Goal: Communication & Community: Answer question/provide support

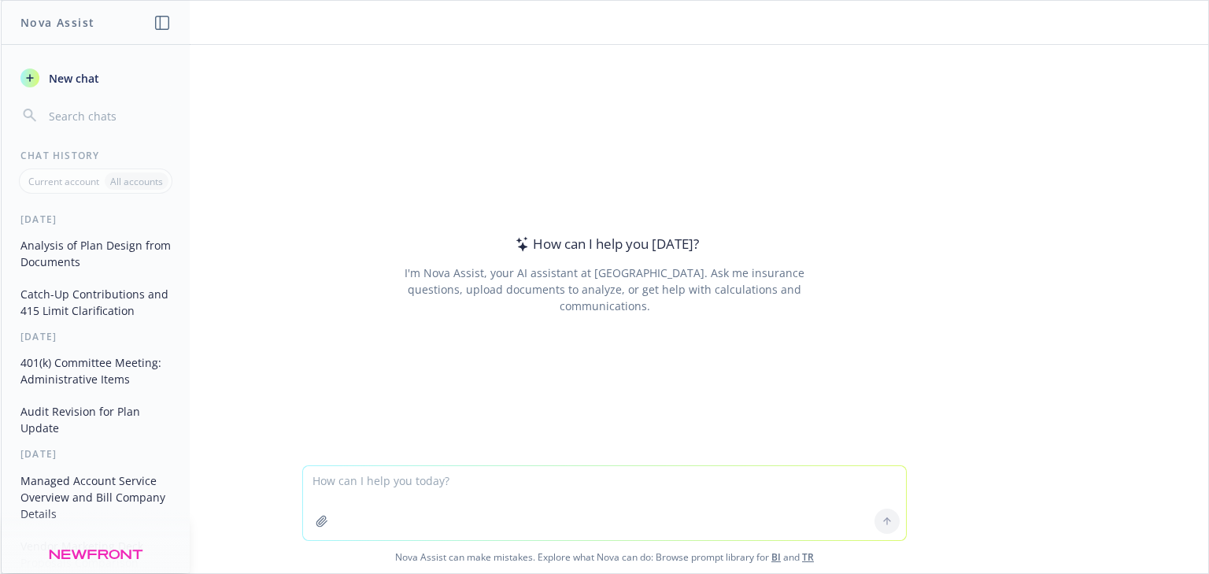
click at [489, 488] on textarea at bounding box center [604, 503] width 603 height 74
type textarea "for [PERSON_NAME] - Confirming that your Leader nominee is a senior-level profe…"
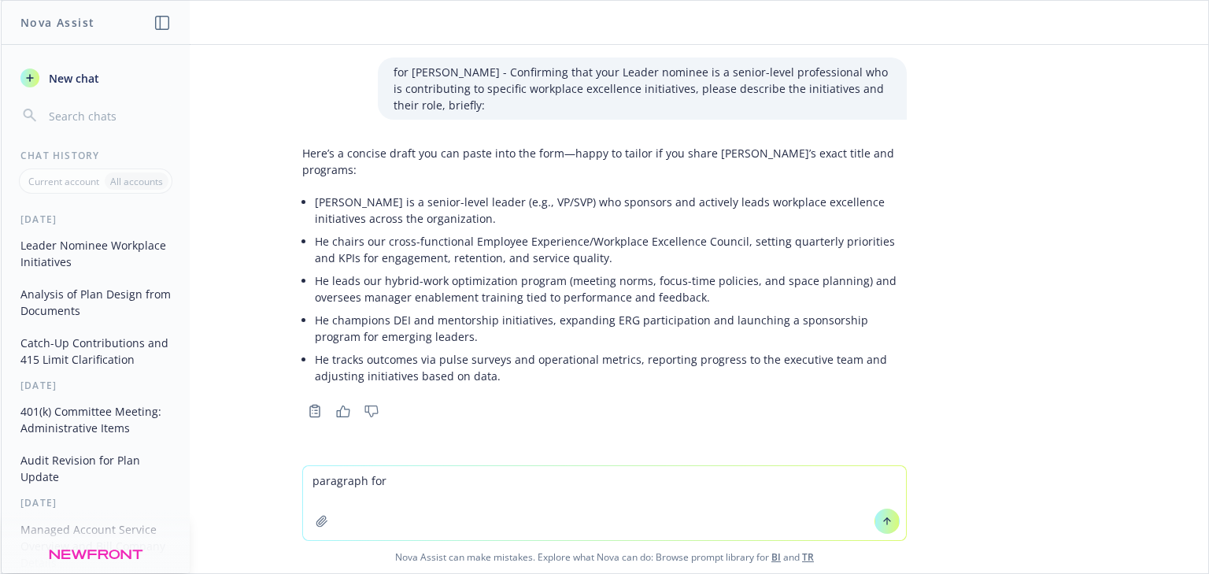
type textarea "paragraph form"
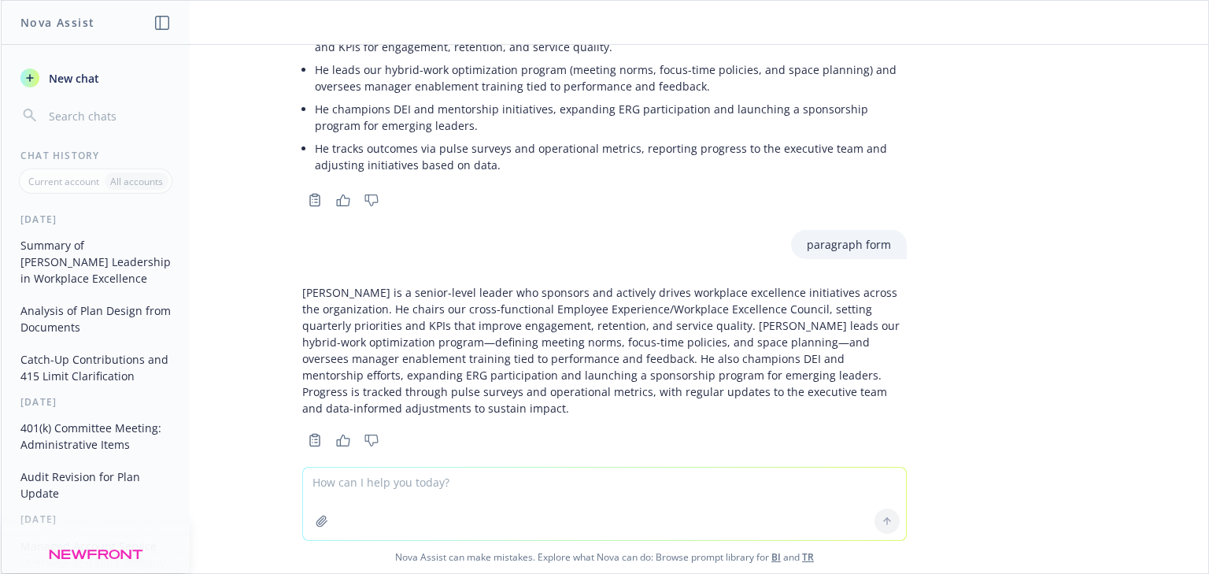
scroll to position [216, 0]
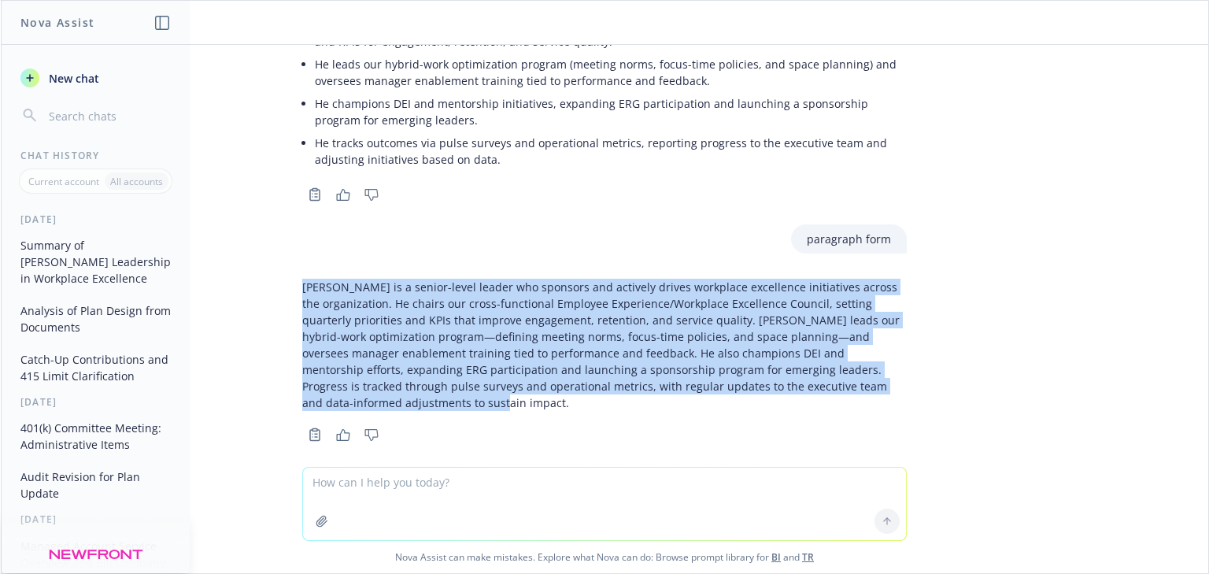
drag, startPoint x: 379, startPoint y: 379, endPoint x: 293, endPoint y: 273, distance: 135.9
click at [302, 279] on p "[PERSON_NAME] is a senior-level leader who sponsors and actively drives workpla…" at bounding box center [604, 345] width 604 height 132
click at [326, 305] on p "[PERSON_NAME] is a senior-level leader who sponsors and actively drives workpla…" at bounding box center [604, 345] width 604 height 132
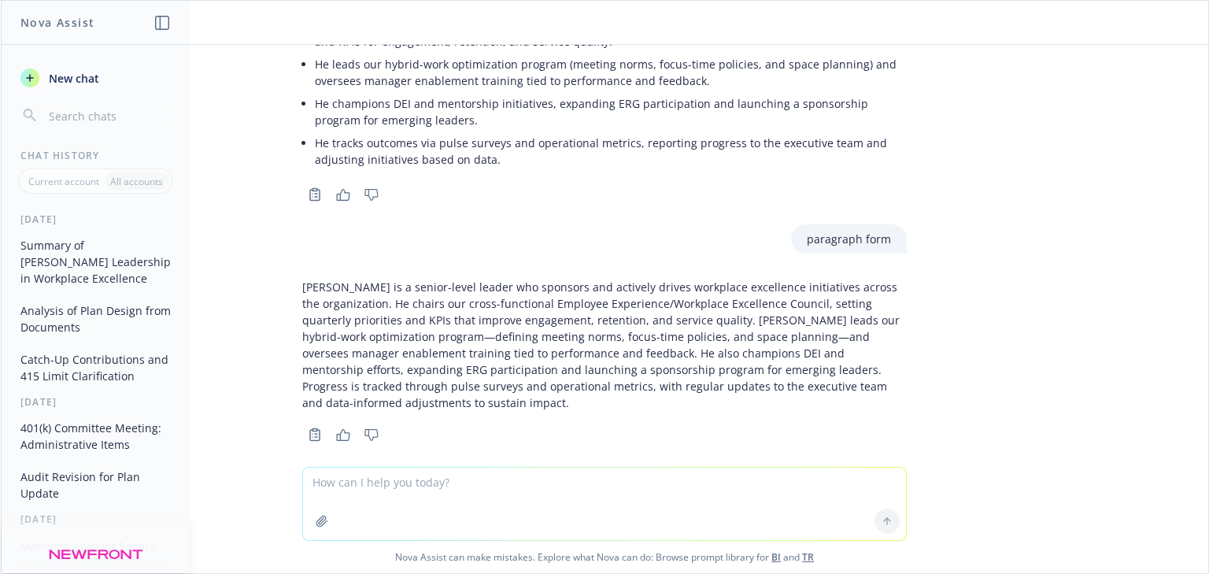
click at [340, 488] on textarea at bounding box center [604, 503] width 603 height 72
paste textarea "Known as a strategic leader with an entrepreneurial spirit, [PERSON_NAME] leads…"
type textarea "use this and beef it up: Known as a strategic leader with an entrepreneurial sp…"
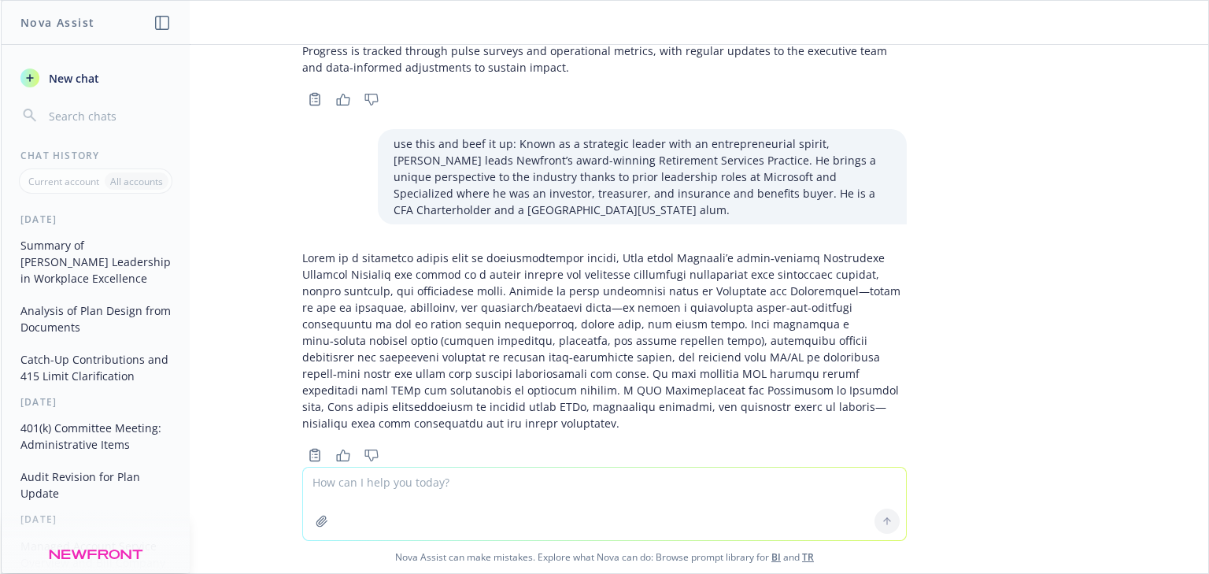
scroll to position [556, 0]
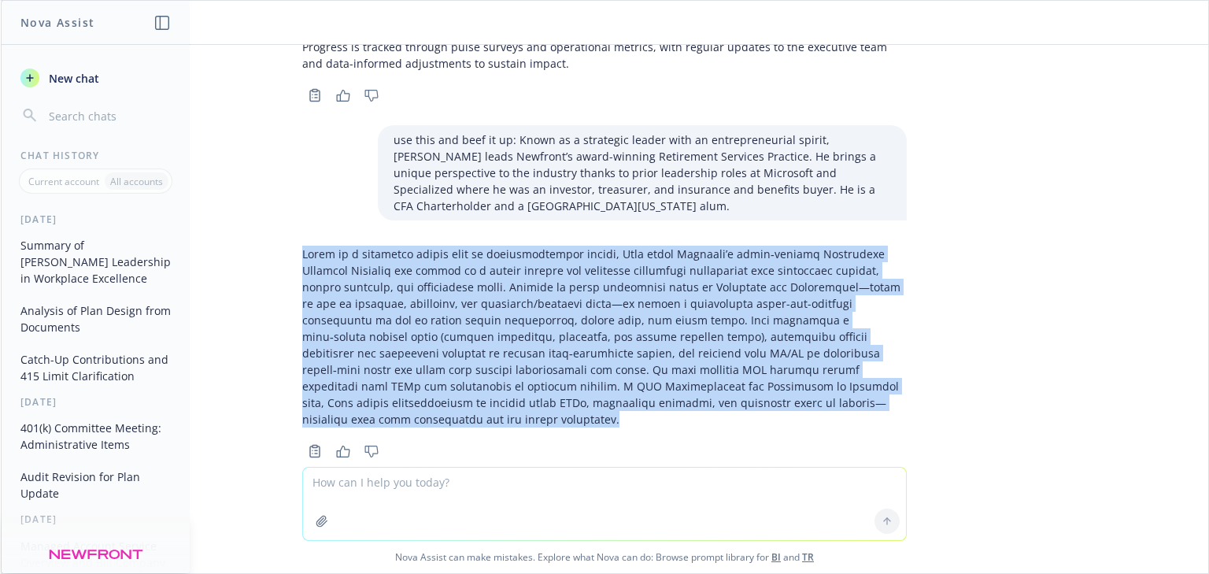
drag, startPoint x: 288, startPoint y: 235, endPoint x: 885, endPoint y: 393, distance: 617.3
click at [884, 399] on div "Copy to clipboard Thumbs up Thumbs down" at bounding box center [605, 350] width 630 height 223
copy p "Lorem ip d sitametco adipis elit se doeiusmodtempor incidi, Utla etdol Magnaali…"
